Goal: Use online tool/utility: Utilize a website feature to perform a specific function

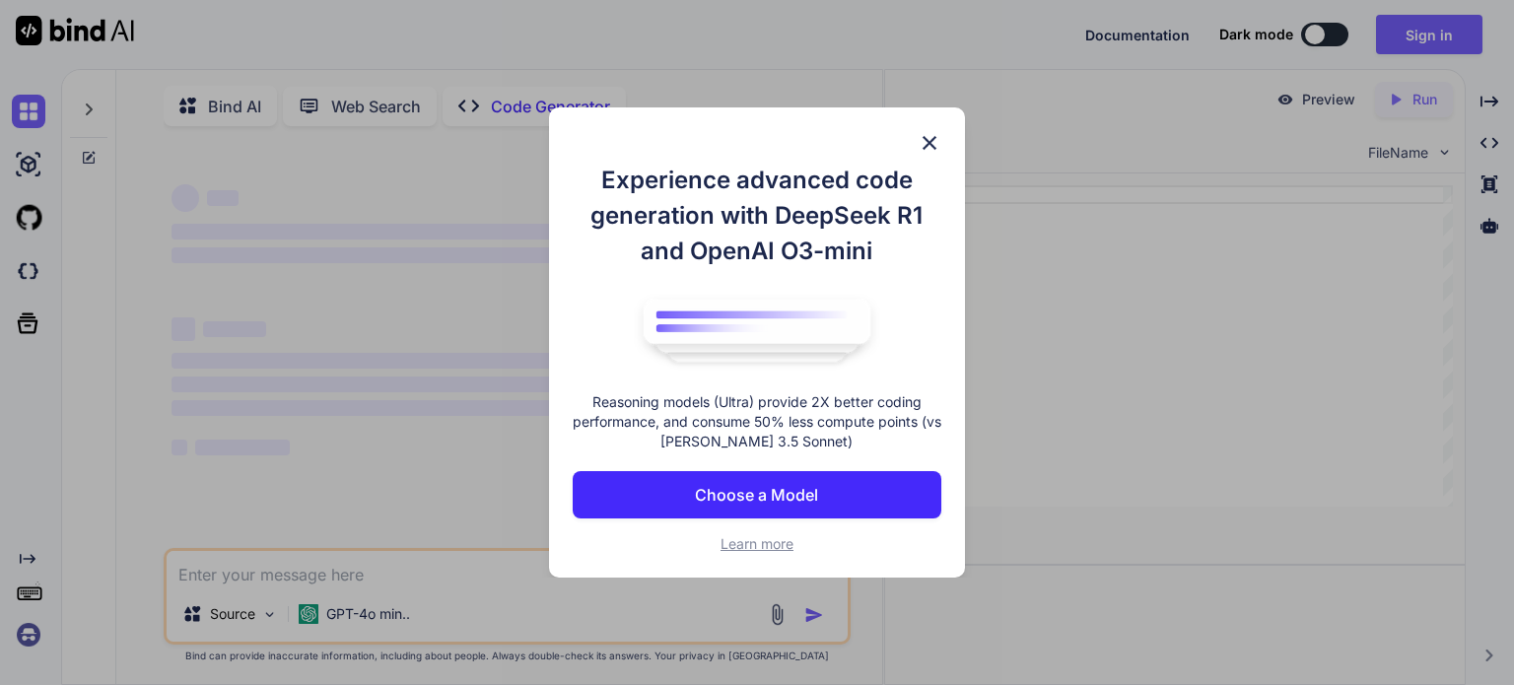
click at [934, 133] on img at bounding box center [930, 143] width 24 height 24
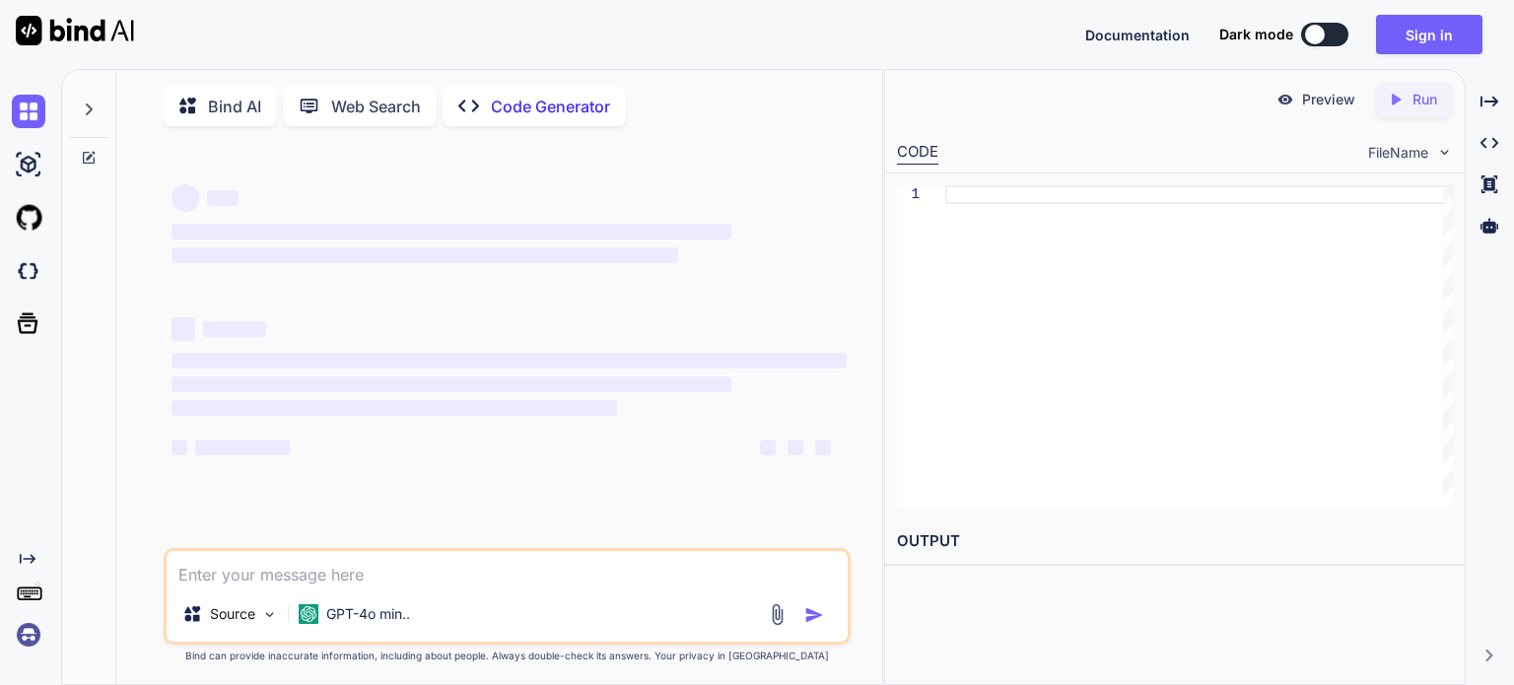
type textarea "x"
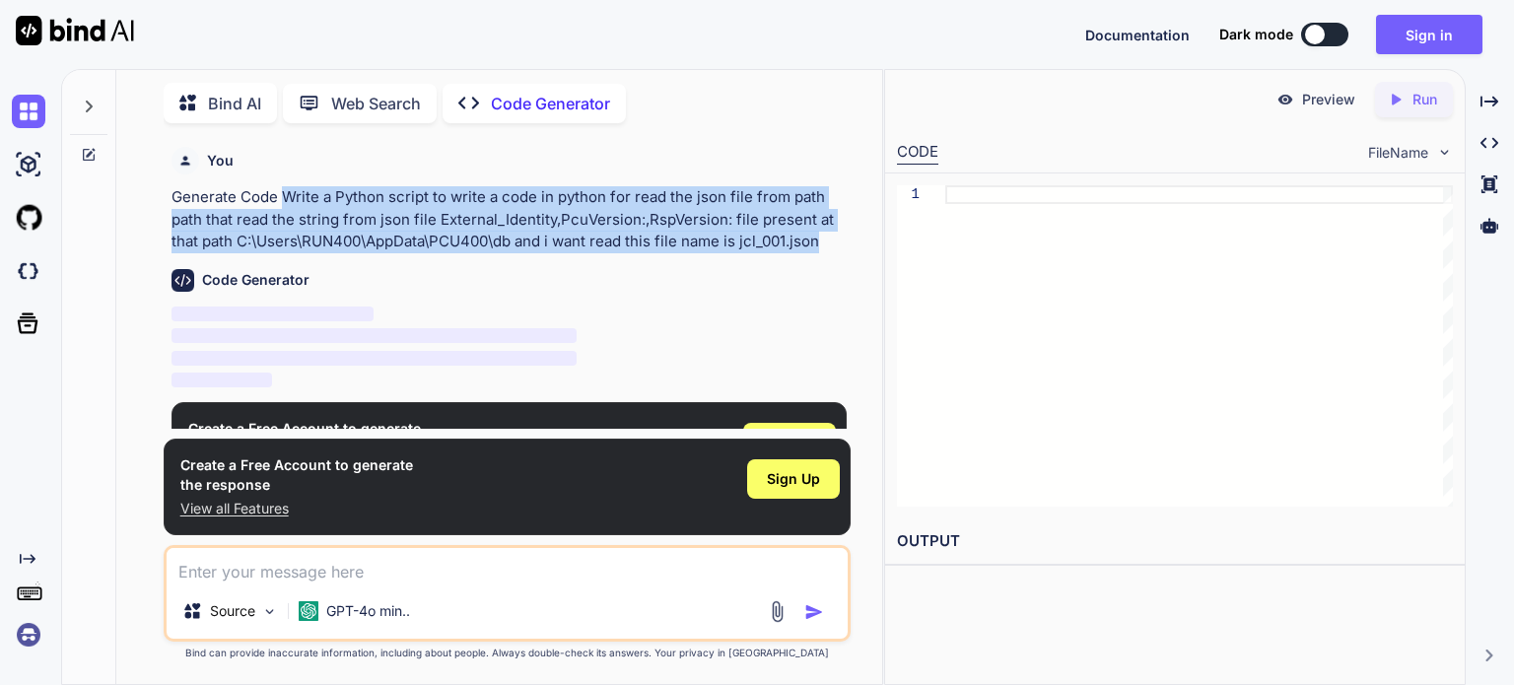
drag, startPoint x: 281, startPoint y: 193, endPoint x: 826, endPoint y: 242, distance: 547.3
click at [826, 242] on p "Generate Code Write a Python script to write a code in python for read the json…" at bounding box center [509, 219] width 675 height 67
copy p "Write a Python script to write a code in python for read the json file from pat…"
